Goal: Check status: Check status

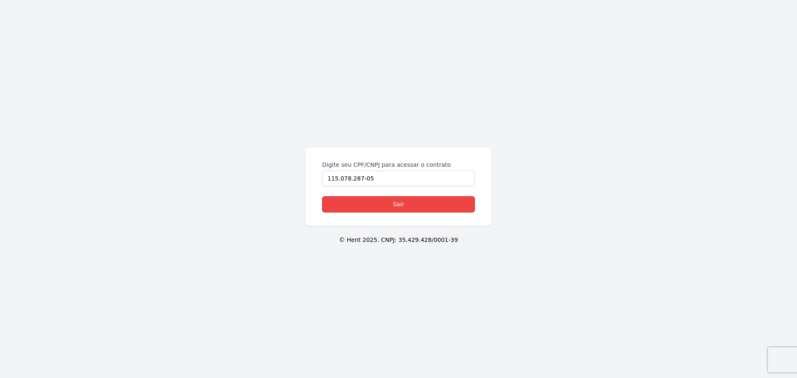
click at [410, 210] on link "Sair" at bounding box center [398, 204] width 153 height 16
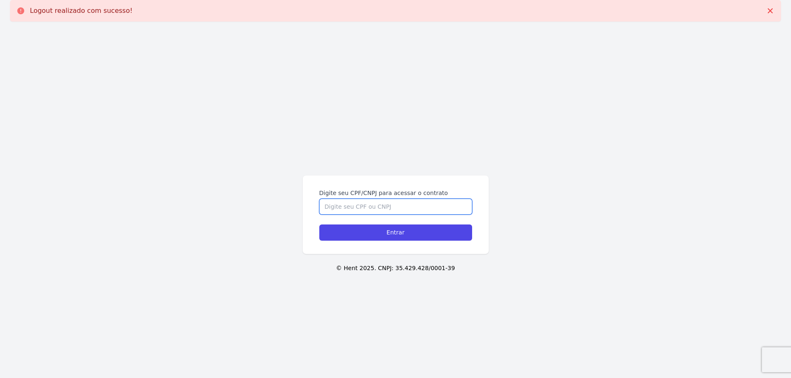
click at [407, 202] on input "Digite seu CPF/CNPJ para acessar o contrato" at bounding box center [395, 207] width 153 height 16
click at [773, 8] on icon at bounding box center [770, 11] width 8 height 8
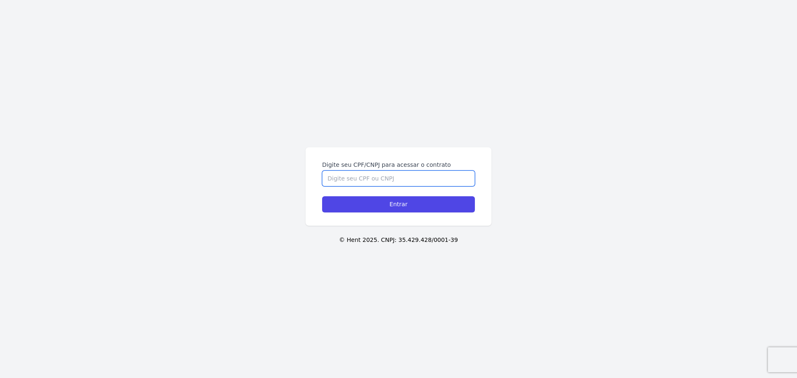
click at [417, 176] on input "Digite seu CPF/CNPJ para acessar o contrato" at bounding box center [398, 179] width 153 height 16
type input "11507828705"
click at [322, 196] on input "Entrar" at bounding box center [398, 204] width 153 height 16
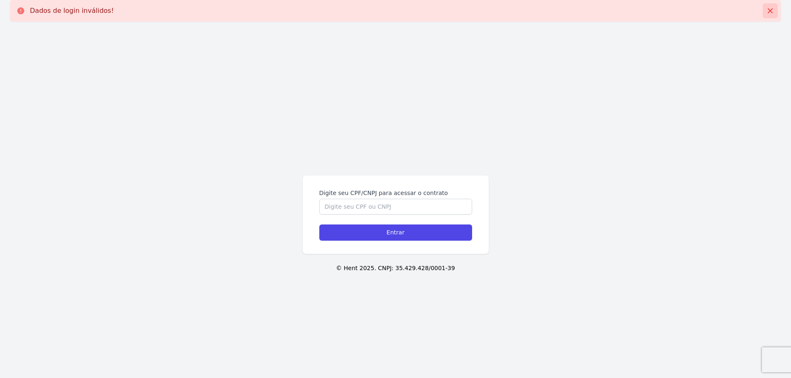
click at [772, 11] on icon at bounding box center [770, 11] width 8 height 8
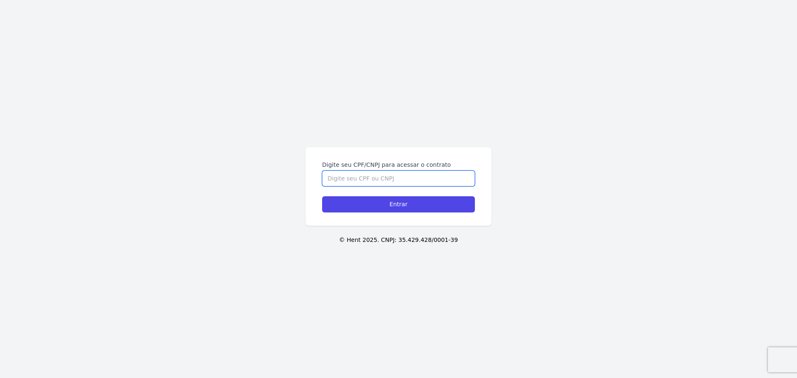
click at [461, 178] on input "Digite seu CPF/CNPJ para acessar o contrato" at bounding box center [398, 179] width 153 height 16
type input "11507828705"
click at [322, 196] on input "Entrar" at bounding box center [398, 204] width 153 height 16
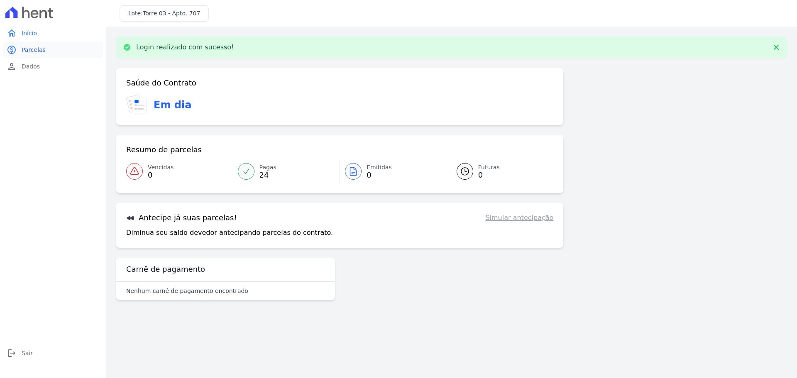
click at [32, 47] on span "Parcelas" at bounding box center [34, 50] width 24 height 8
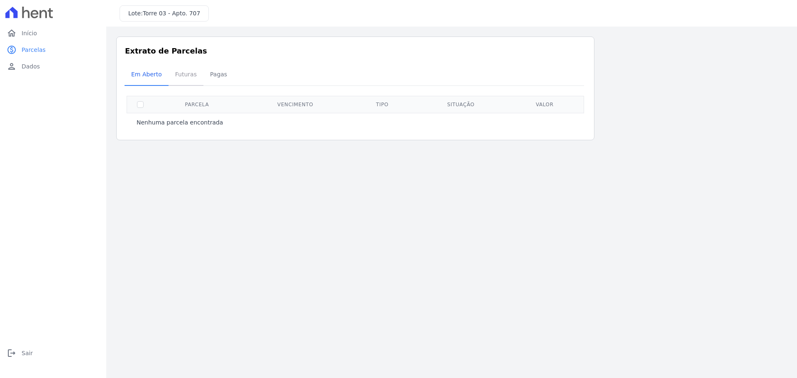
click at [189, 78] on span "Futuras" at bounding box center [186, 74] width 32 height 17
click at [218, 73] on span "Pagas" at bounding box center [218, 74] width 27 height 17
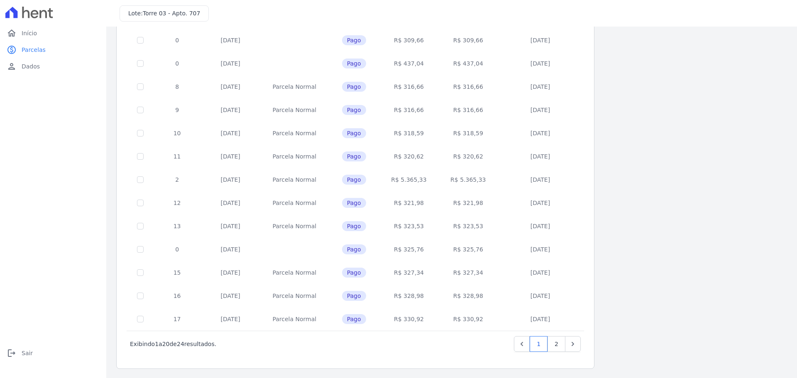
scroll to position [248, 0]
click at [559, 344] on link "2" at bounding box center [557, 344] width 18 height 16
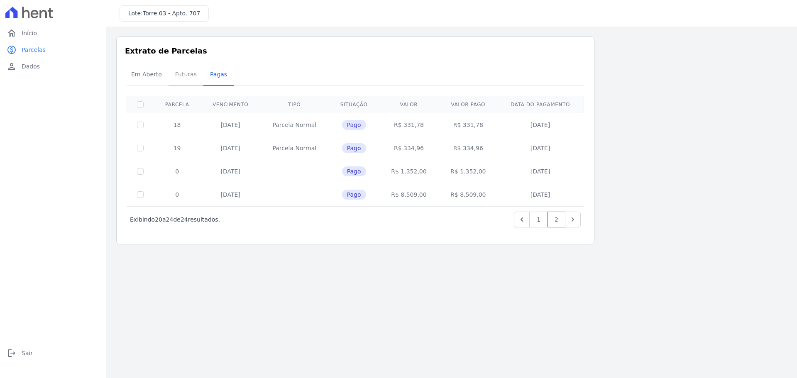
click at [179, 80] on span "Futuras" at bounding box center [186, 74] width 32 height 17
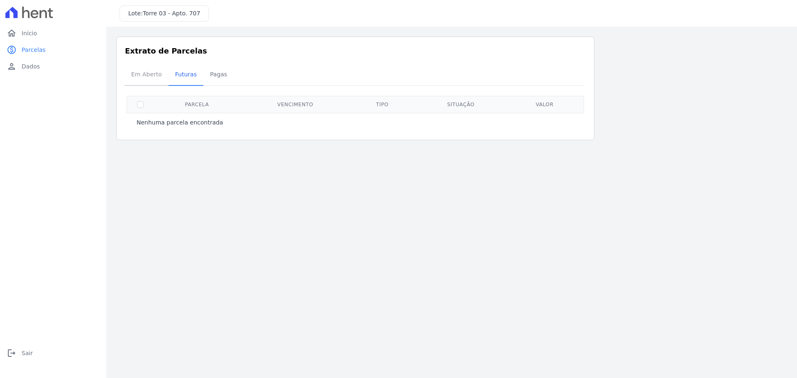
click at [142, 76] on span "Em Aberto" at bounding box center [146, 74] width 41 height 17
click at [218, 76] on span "Pagas" at bounding box center [218, 74] width 27 height 17
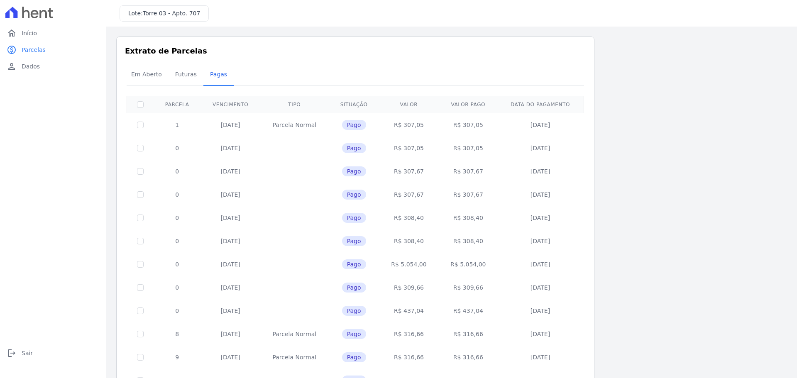
click at [186, 75] on span "Futuras" at bounding box center [186, 74] width 32 height 17
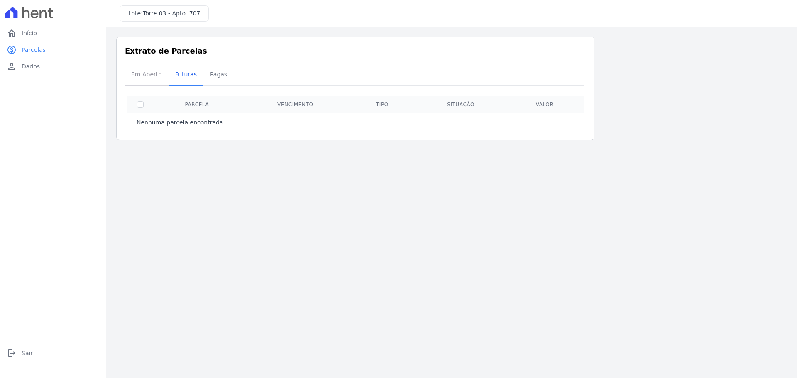
click at [145, 80] on span "Em Aberto" at bounding box center [146, 74] width 41 height 17
click at [152, 71] on span "Em Aberto" at bounding box center [146, 74] width 41 height 17
click at [24, 32] on span "Início" at bounding box center [29, 33] width 15 height 8
